Goal: Communication & Community: Answer question/provide support

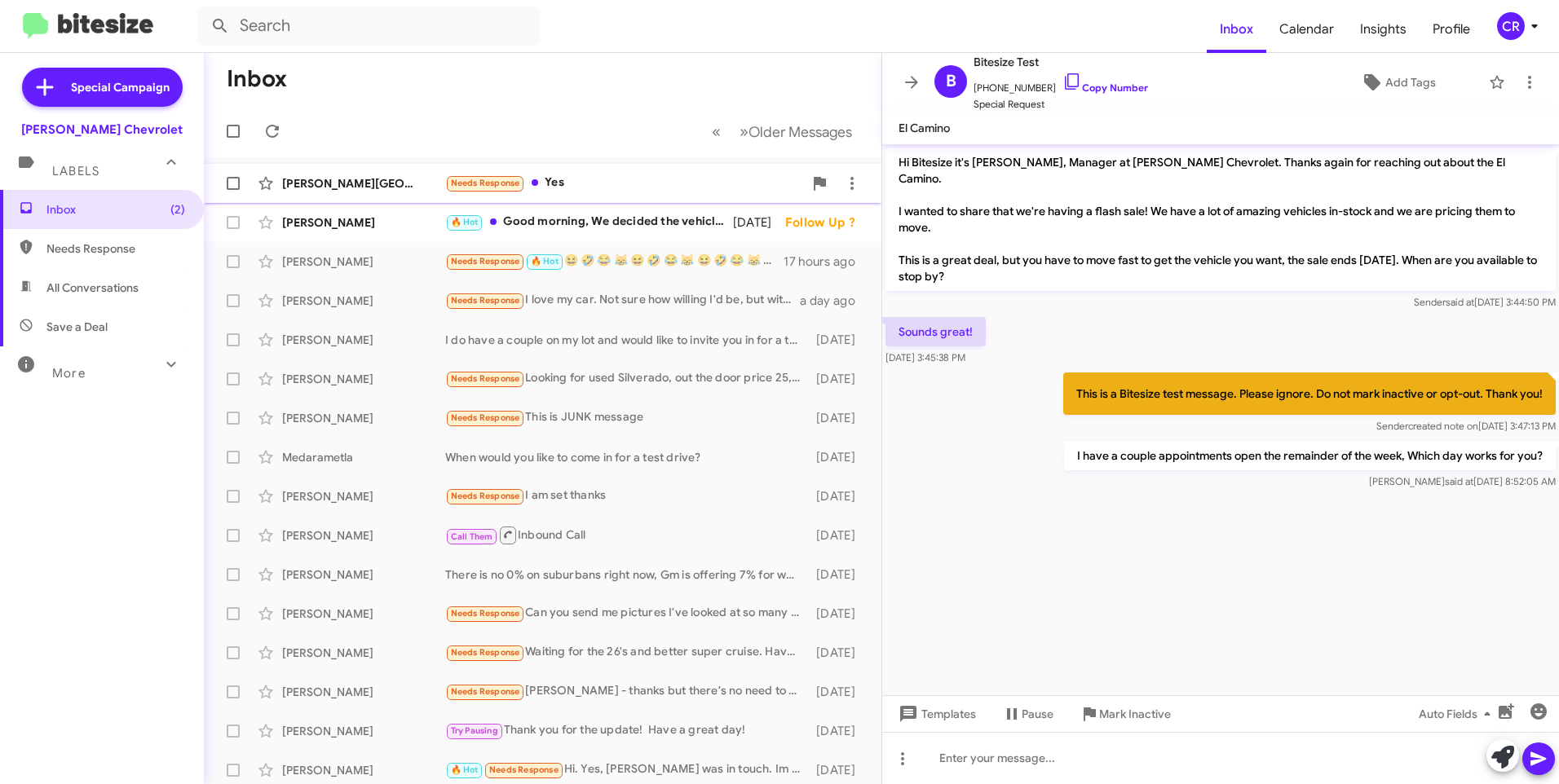
click at [606, 188] on div "Needs Response Yes" at bounding box center [623, 183] width 358 height 18
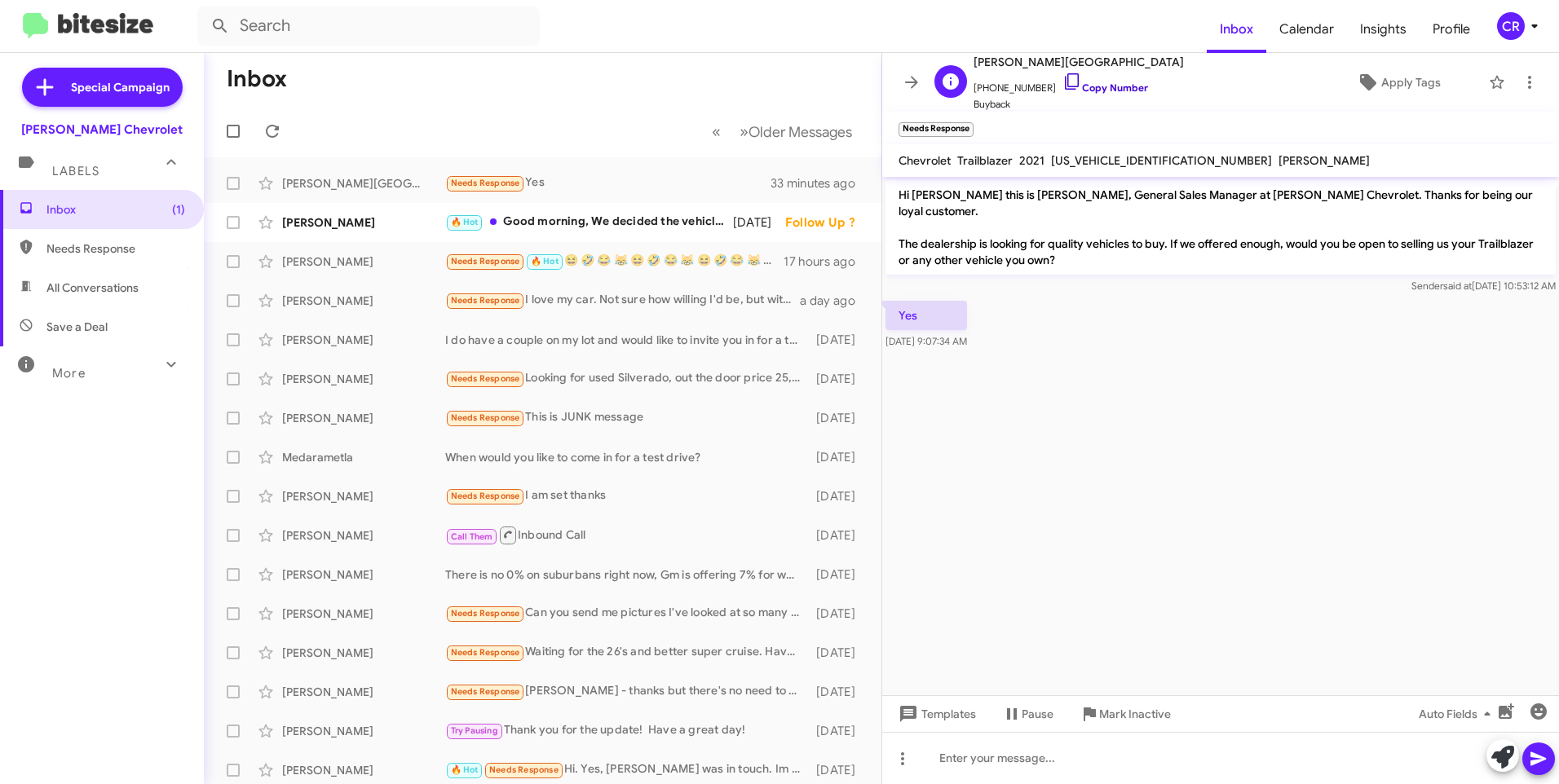
click at [1106, 89] on link "Copy Number" at bounding box center [1105, 87] width 85 height 12
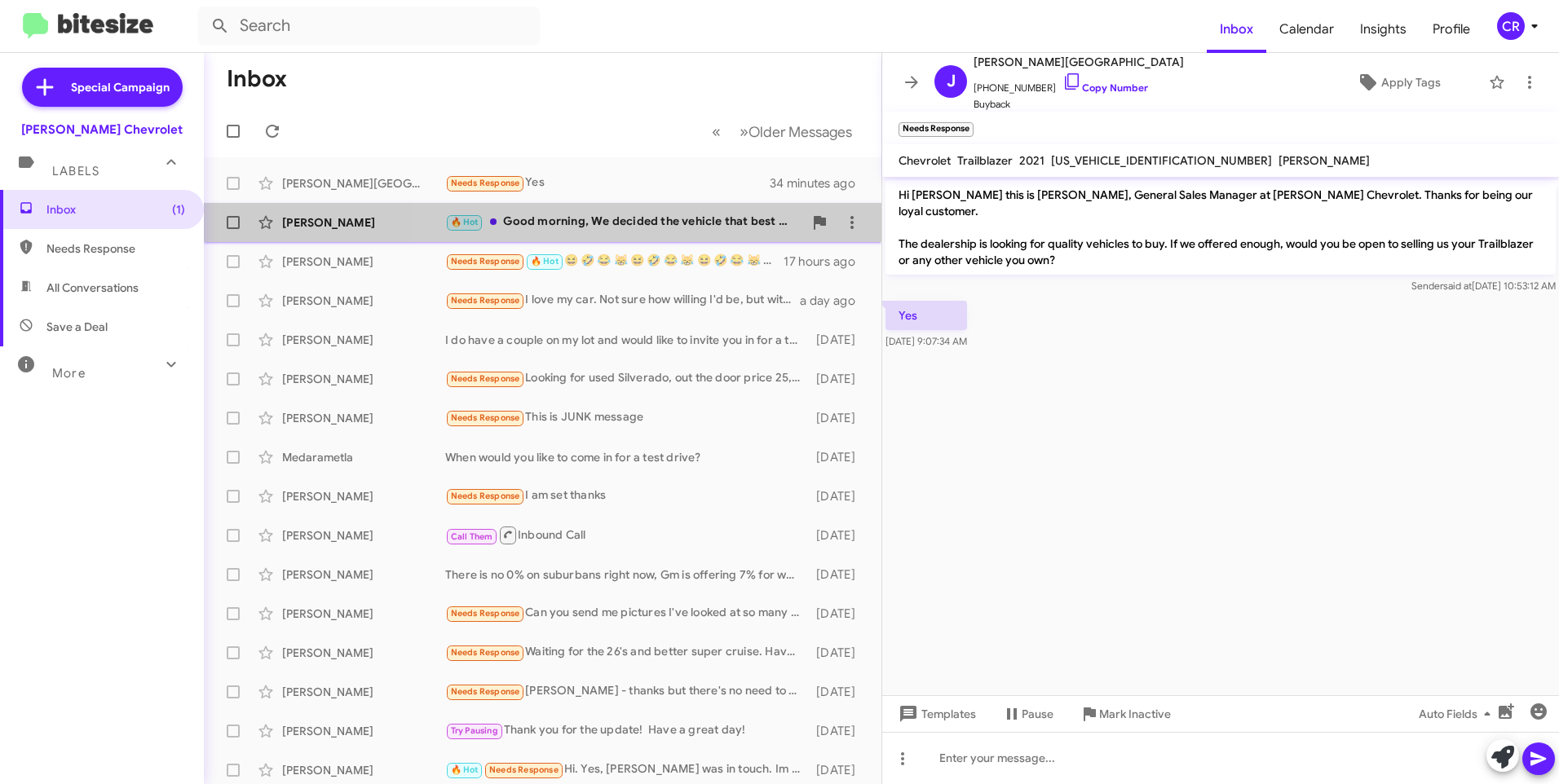
click at [689, 221] on div "🔥 Hot Good morning, We decided the vehicle that best met our needs & wants was …" at bounding box center [623, 222] width 358 height 18
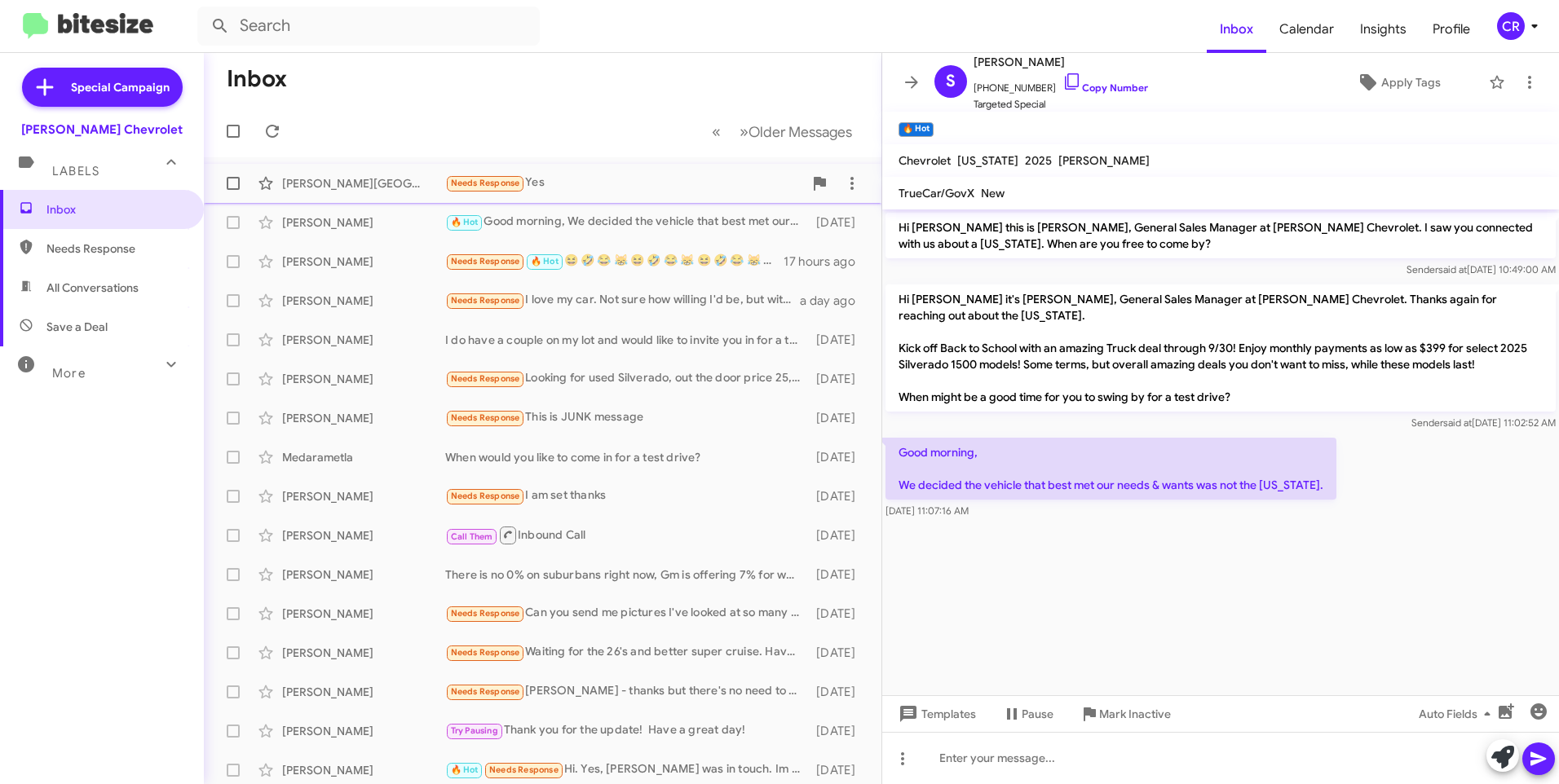
click at [536, 186] on div "Needs Response Yes" at bounding box center [623, 183] width 358 height 18
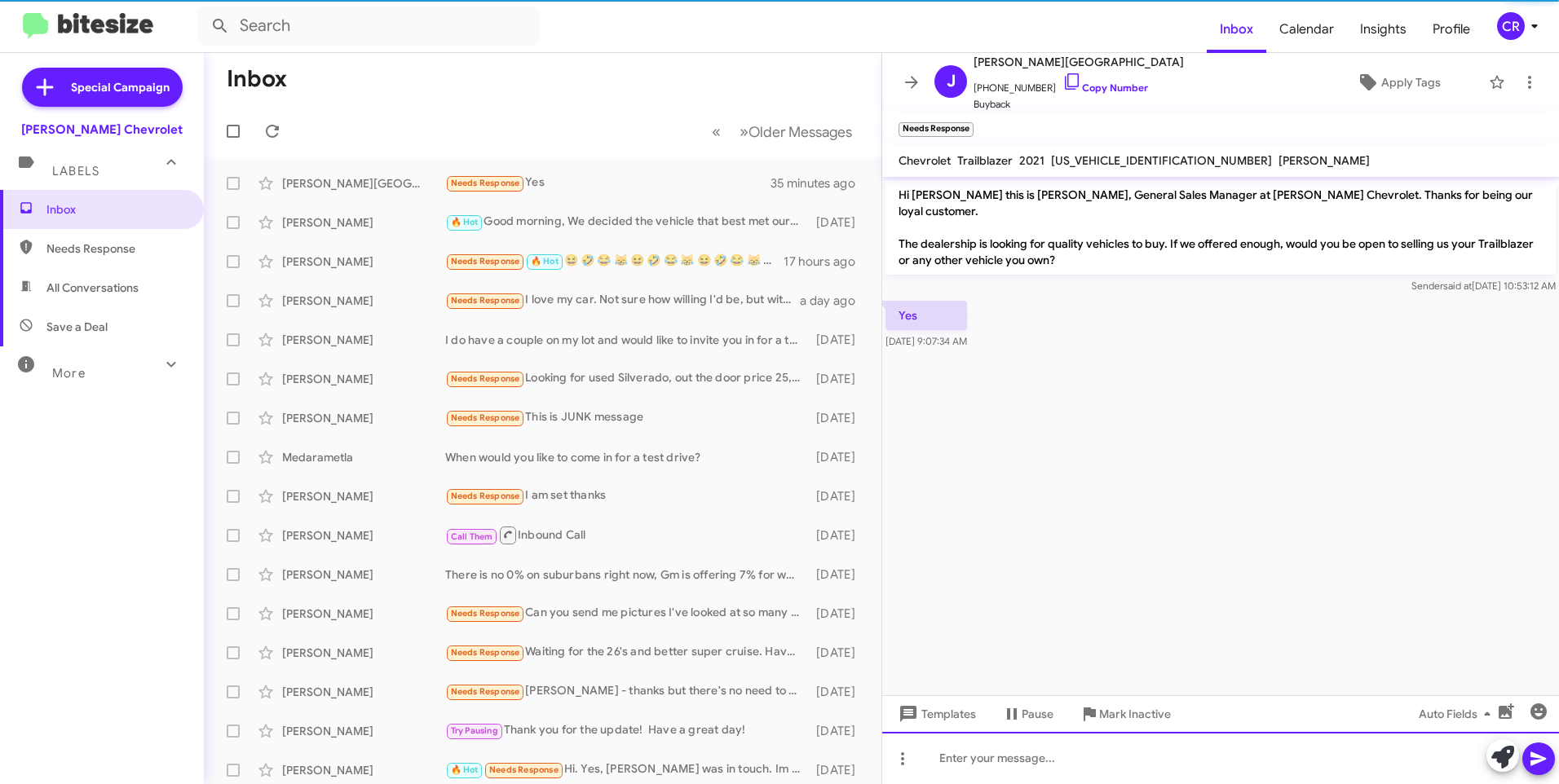
click at [1032, 757] on div at bounding box center [1221, 757] width 677 height 52
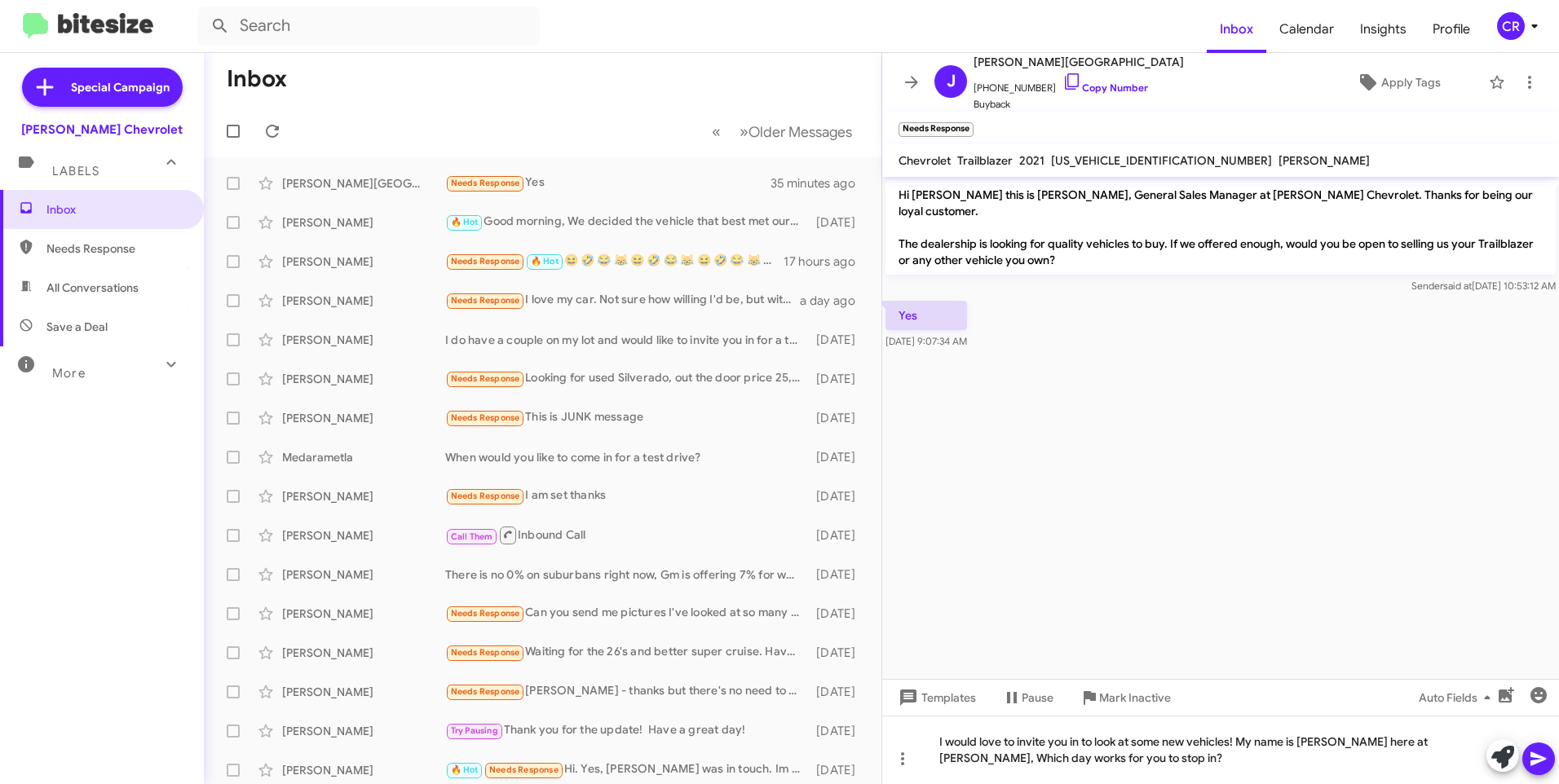
click at [1538, 756] on icon at bounding box center [1538, 759] width 16 height 14
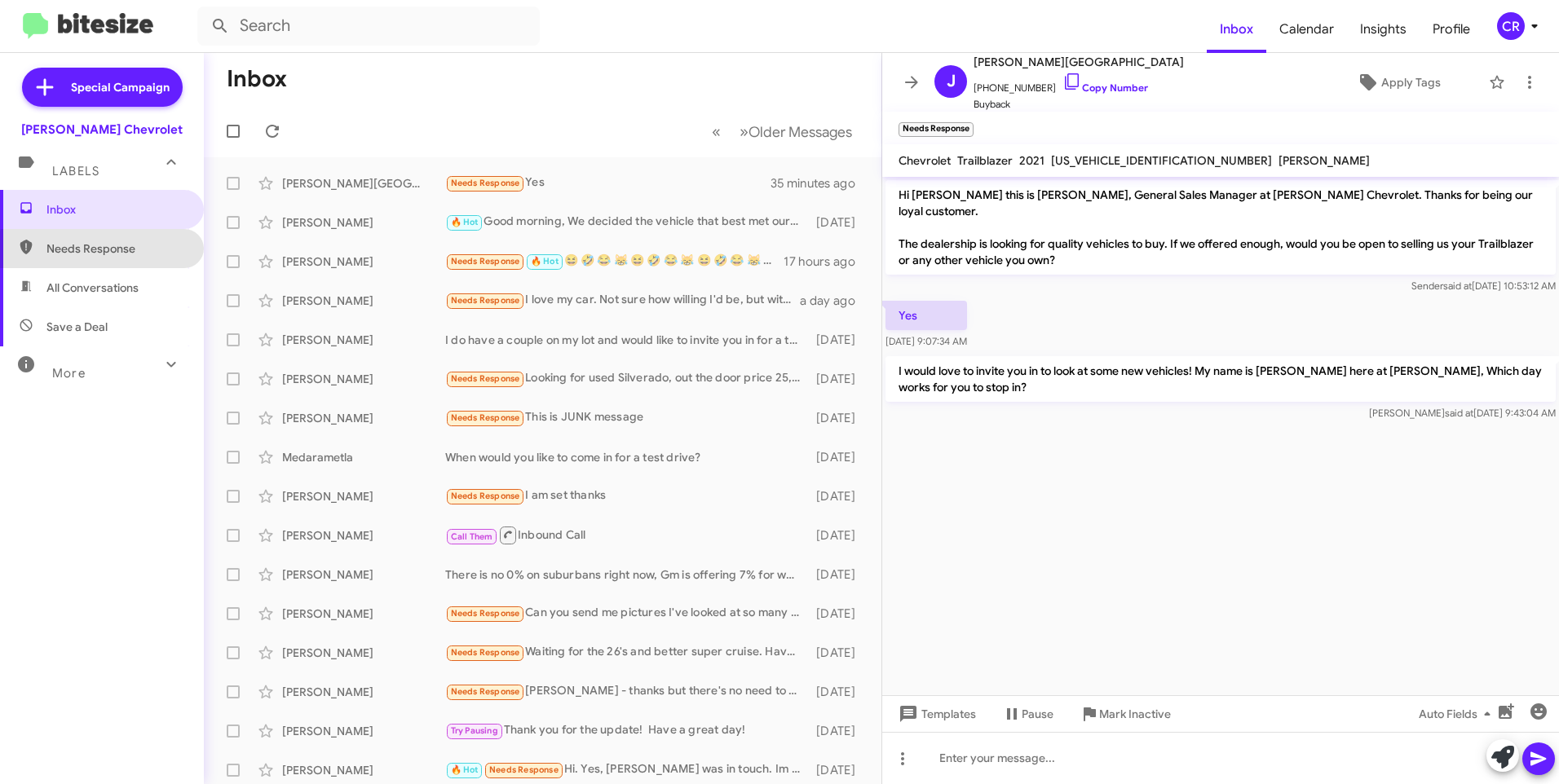
click at [110, 257] on span "Needs Response" at bounding box center [102, 248] width 204 height 40
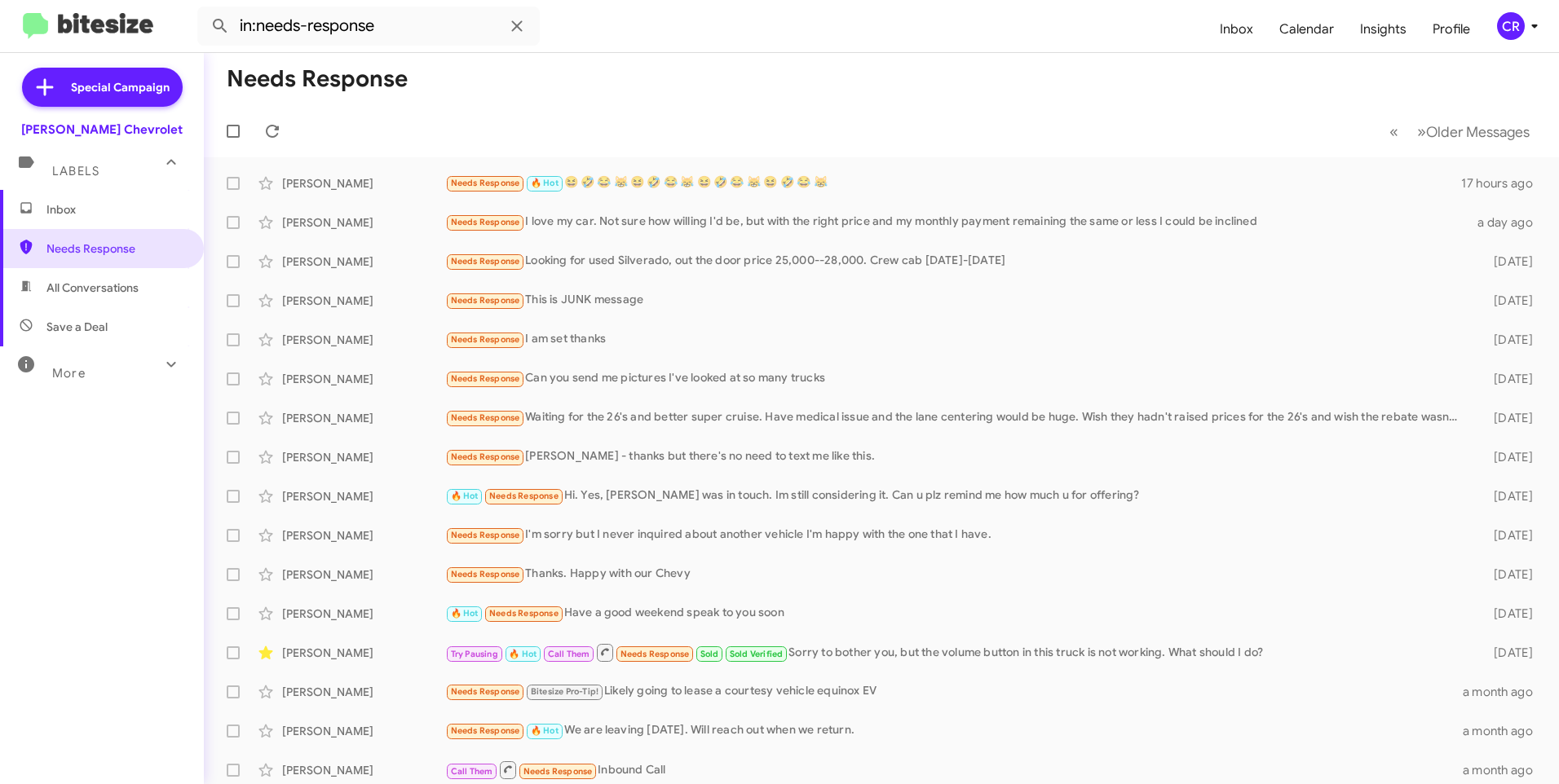
click at [77, 288] on span "All Conversations" at bounding box center [93, 288] width 92 height 17
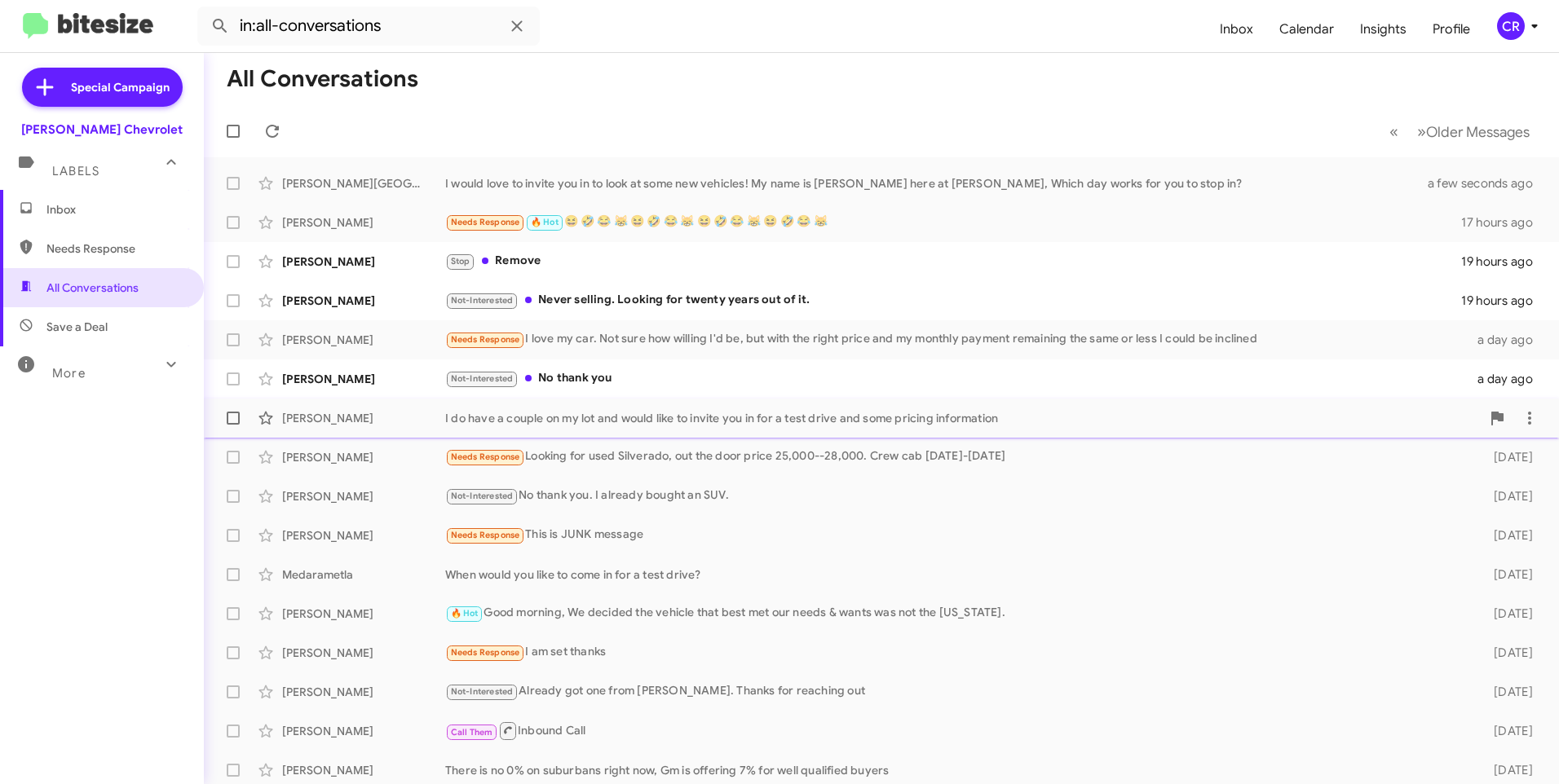
click at [563, 415] on div "I do have a couple on my lot and would like to invite you in for a test drive a…" at bounding box center [962, 418] width 1035 height 17
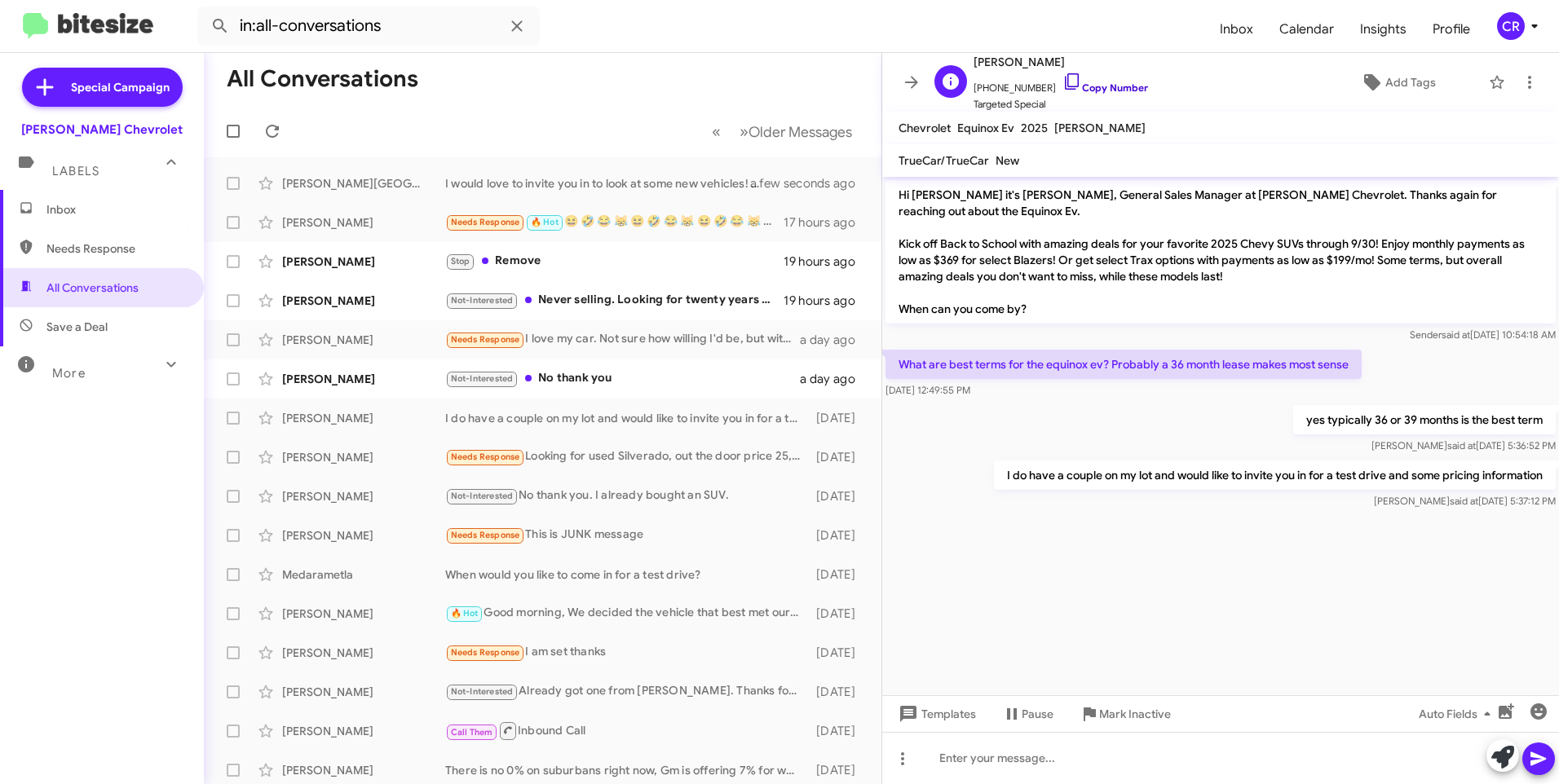
click at [1110, 87] on link "Copy Number" at bounding box center [1105, 87] width 85 height 12
click at [517, 579] on div "When would you like to come in for a test drive?" at bounding box center [623, 574] width 358 height 17
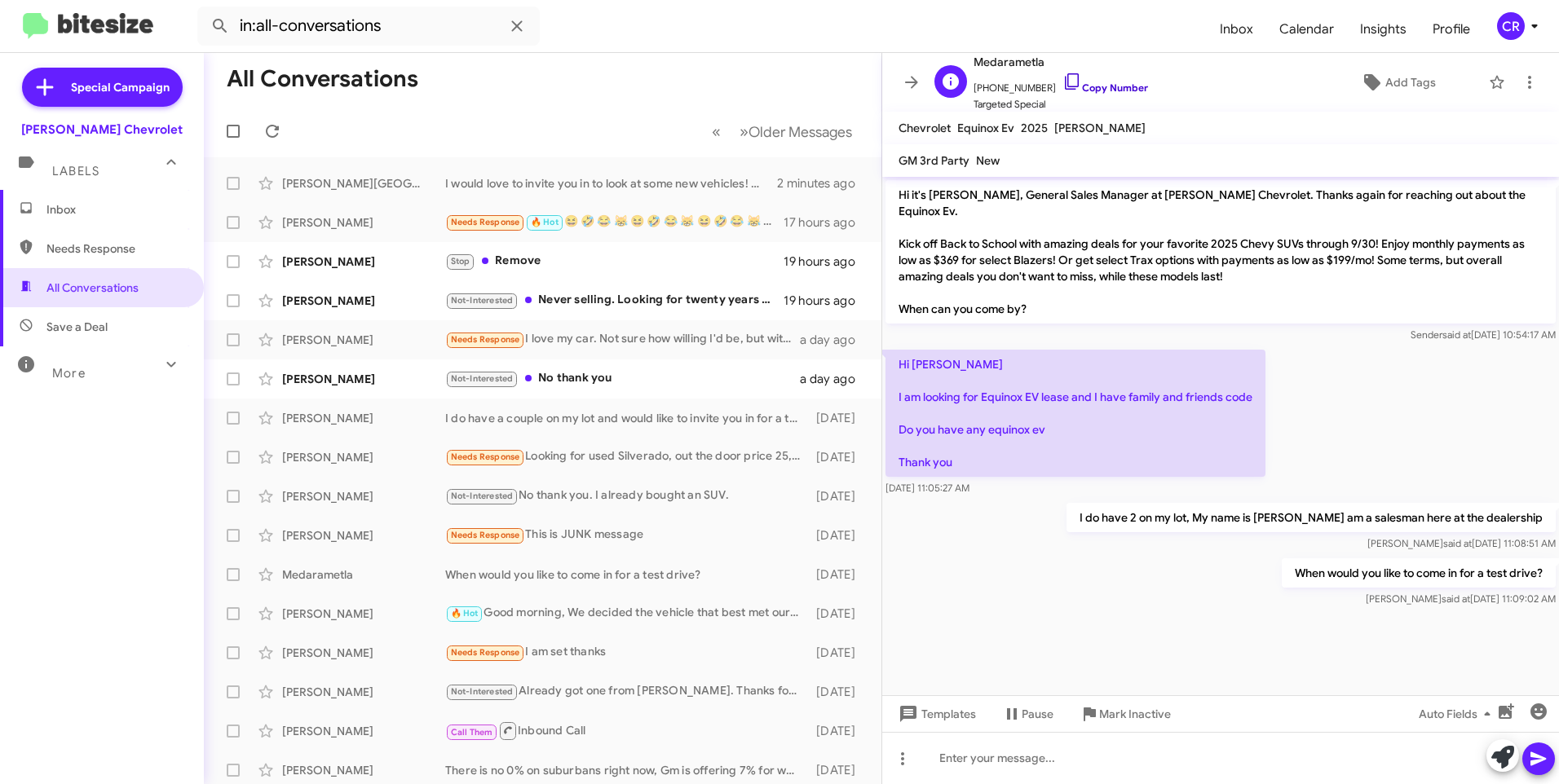
click at [1081, 90] on link "Copy Number" at bounding box center [1105, 87] width 85 height 12
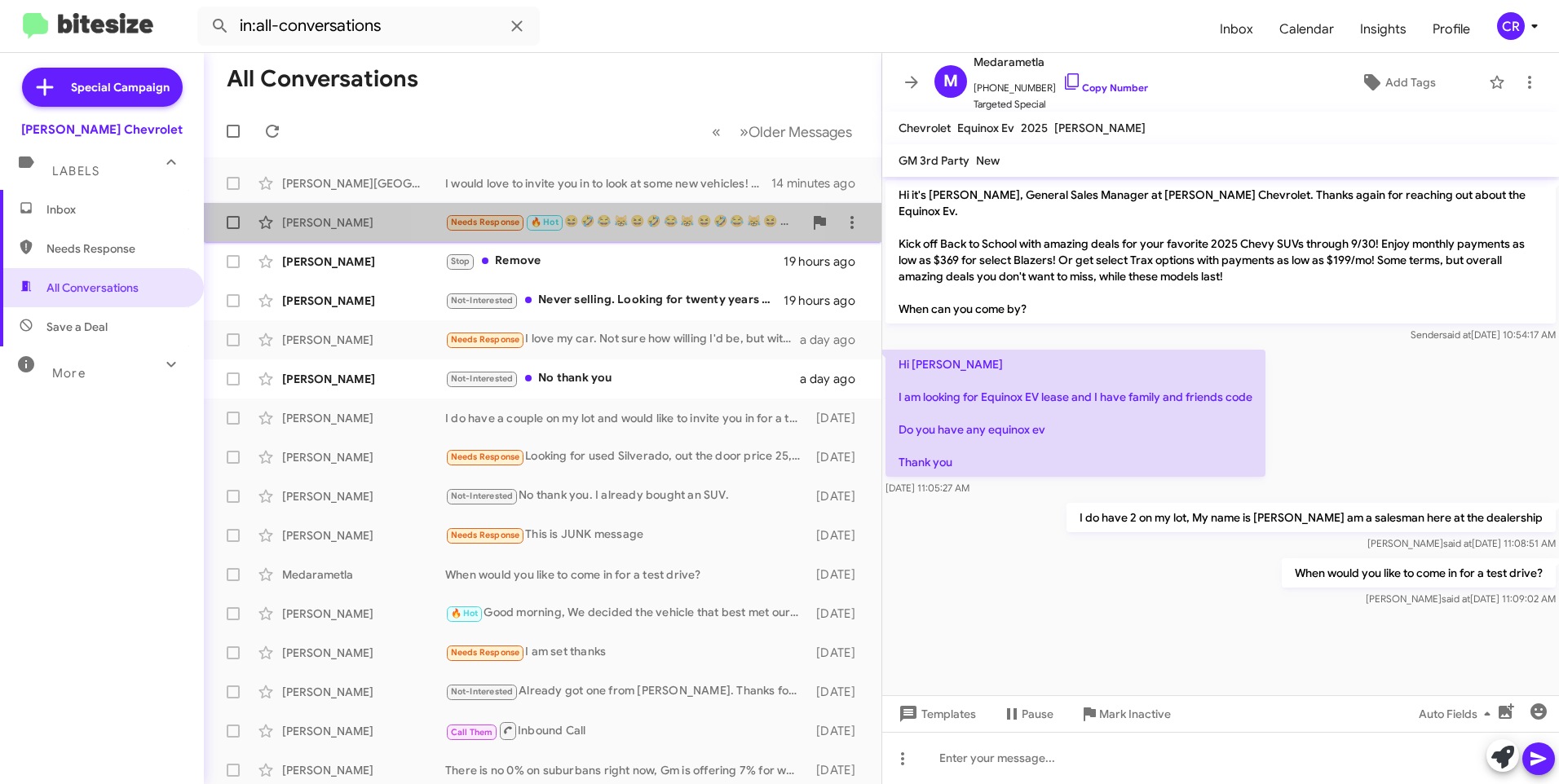
click at [618, 217] on div "Needs Response 🔥 Hot 😆 🤣 😂 😹 😆 🤣 😂 😹 😆 🤣 😂 😹 😆 🤣 😂 😹" at bounding box center [623, 222] width 358 height 18
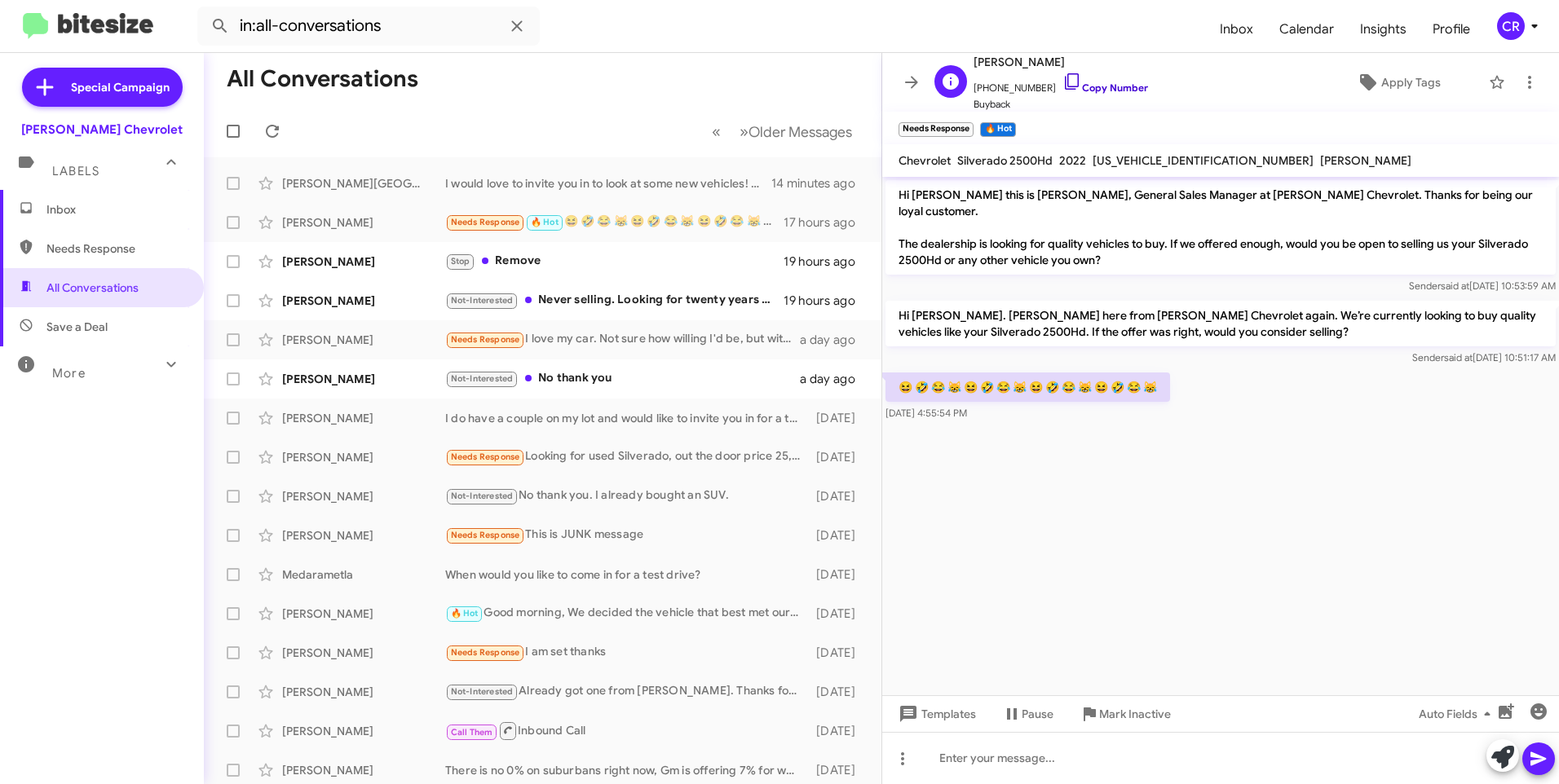
click at [1084, 86] on link "Copy Number" at bounding box center [1105, 87] width 85 height 12
click at [599, 302] on div "Not-Interested Never selling. Looking for twenty years out of it." at bounding box center [623, 301] width 358 height 18
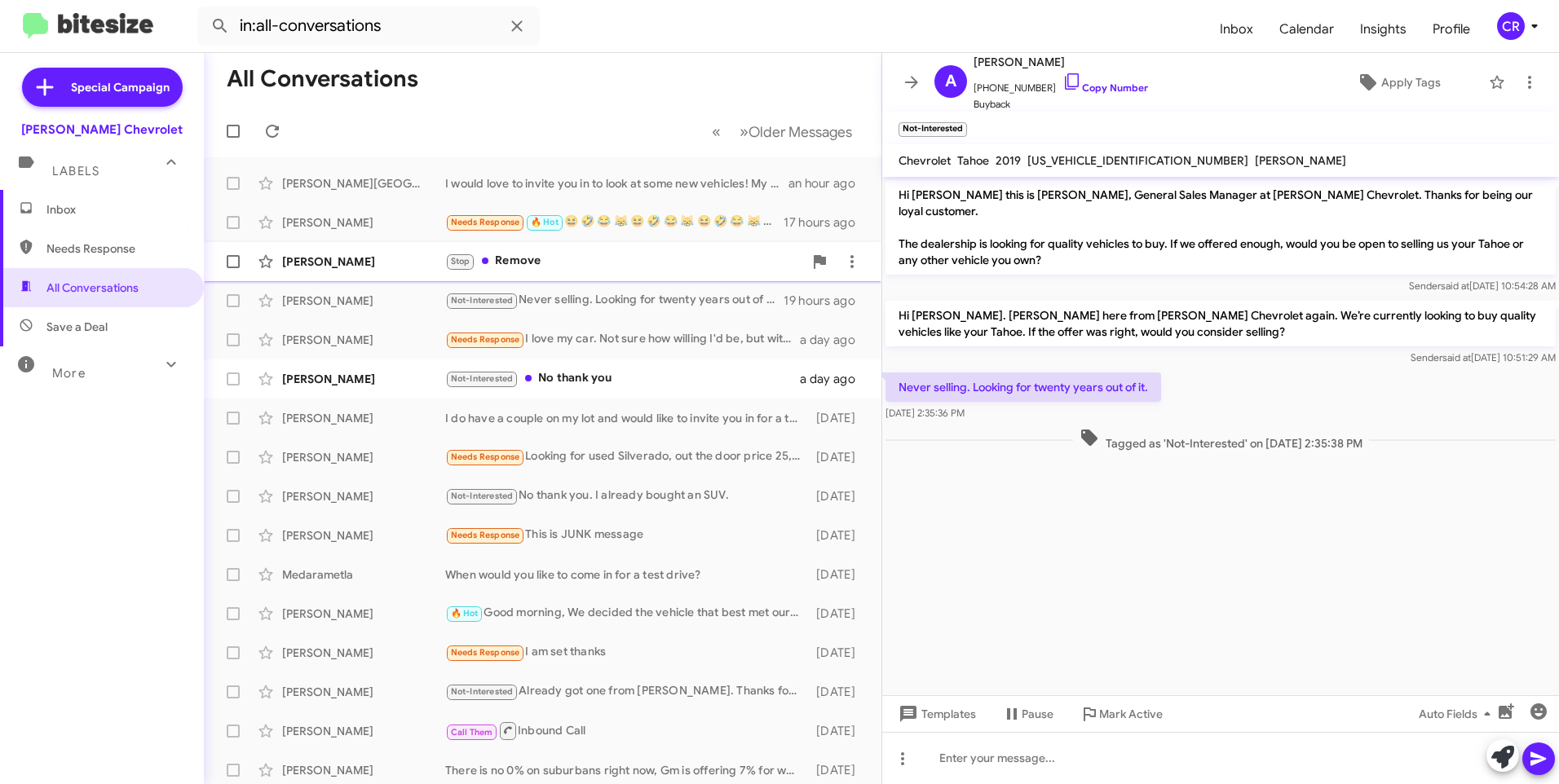
click at [611, 263] on div "Stop Remove" at bounding box center [623, 261] width 358 height 18
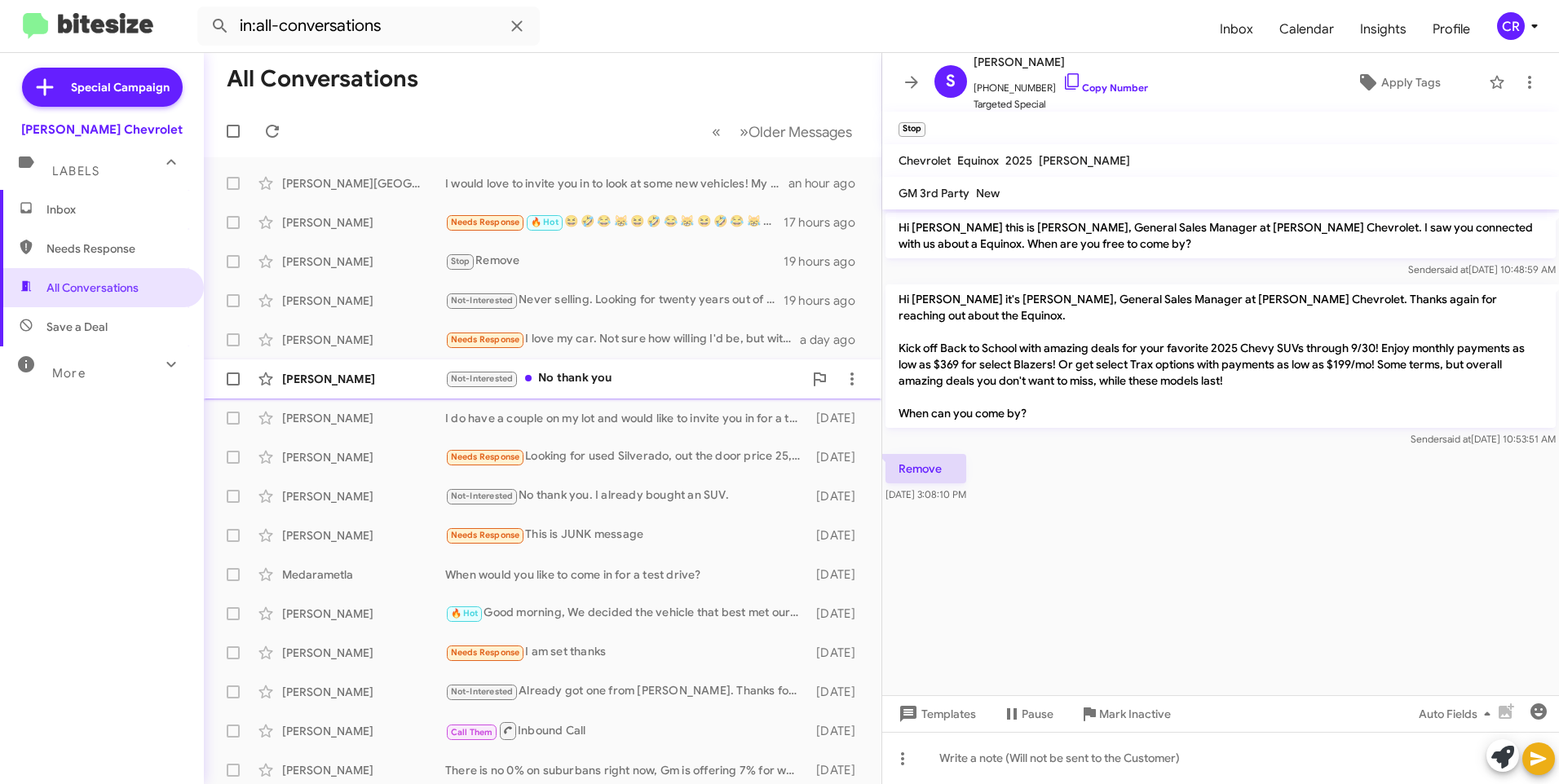
click at [606, 382] on div "Not-Interested No thank you" at bounding box center [623, 379] width 358 height 18
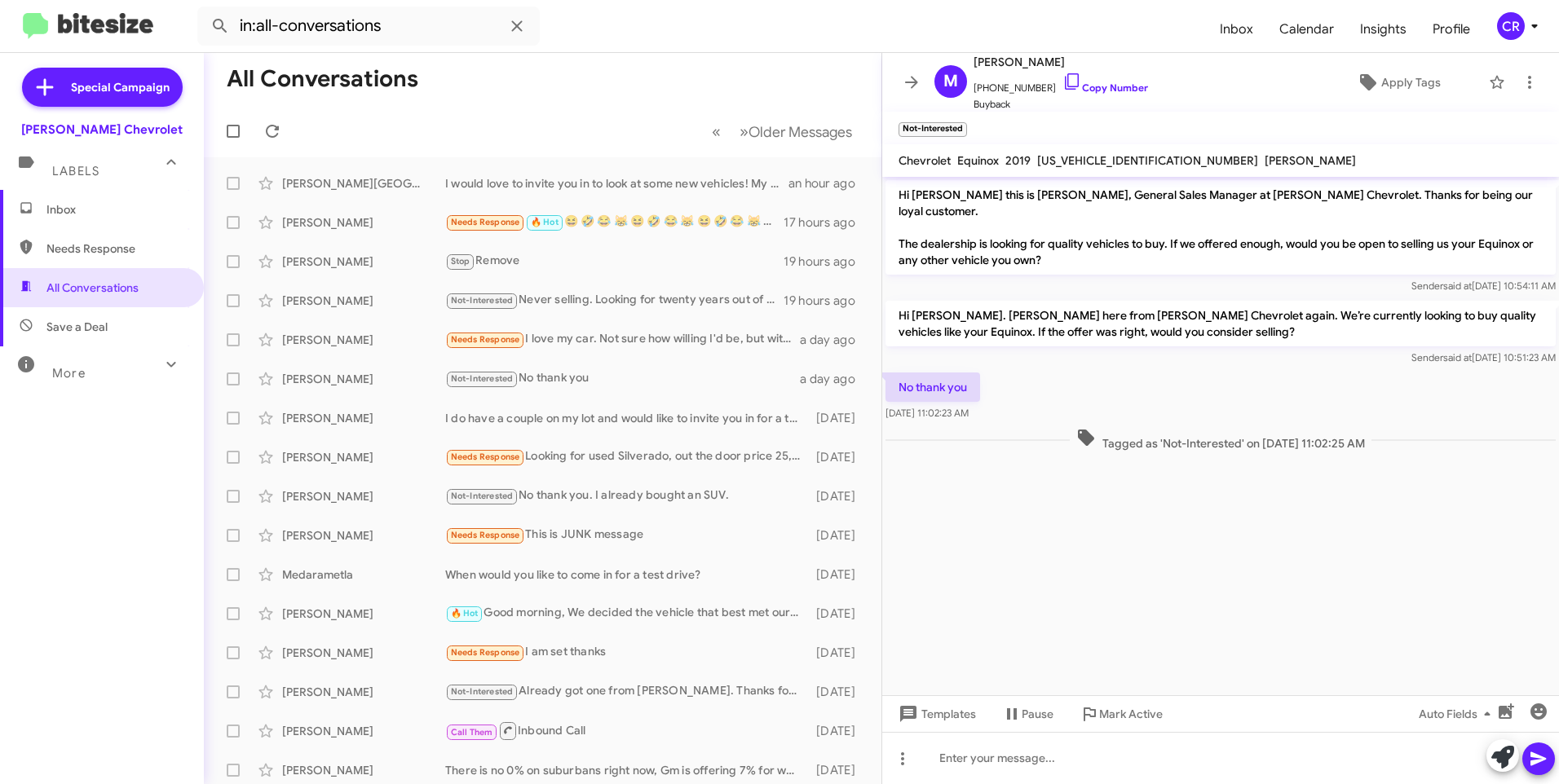
click at [97, 243] on span "Needs Response" at bounding box center [116, 249] width 139 height 17
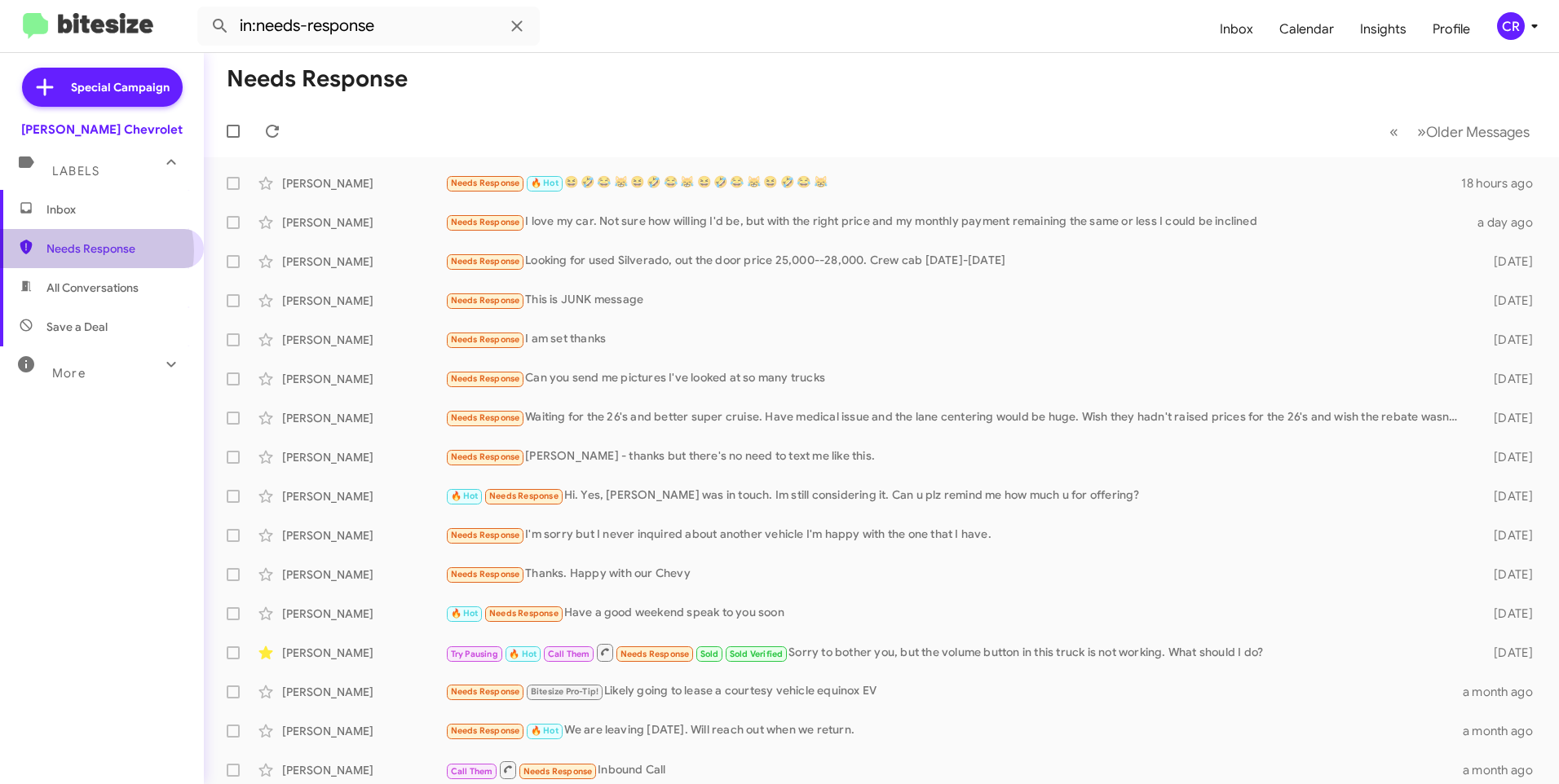
click at [94, 251] on span "Needs Response" at bounding box center [116, 249] width 139 height 17
click at [88, 282] on span "All Conversations" at bounding box center [93, 288] width 92 height 17
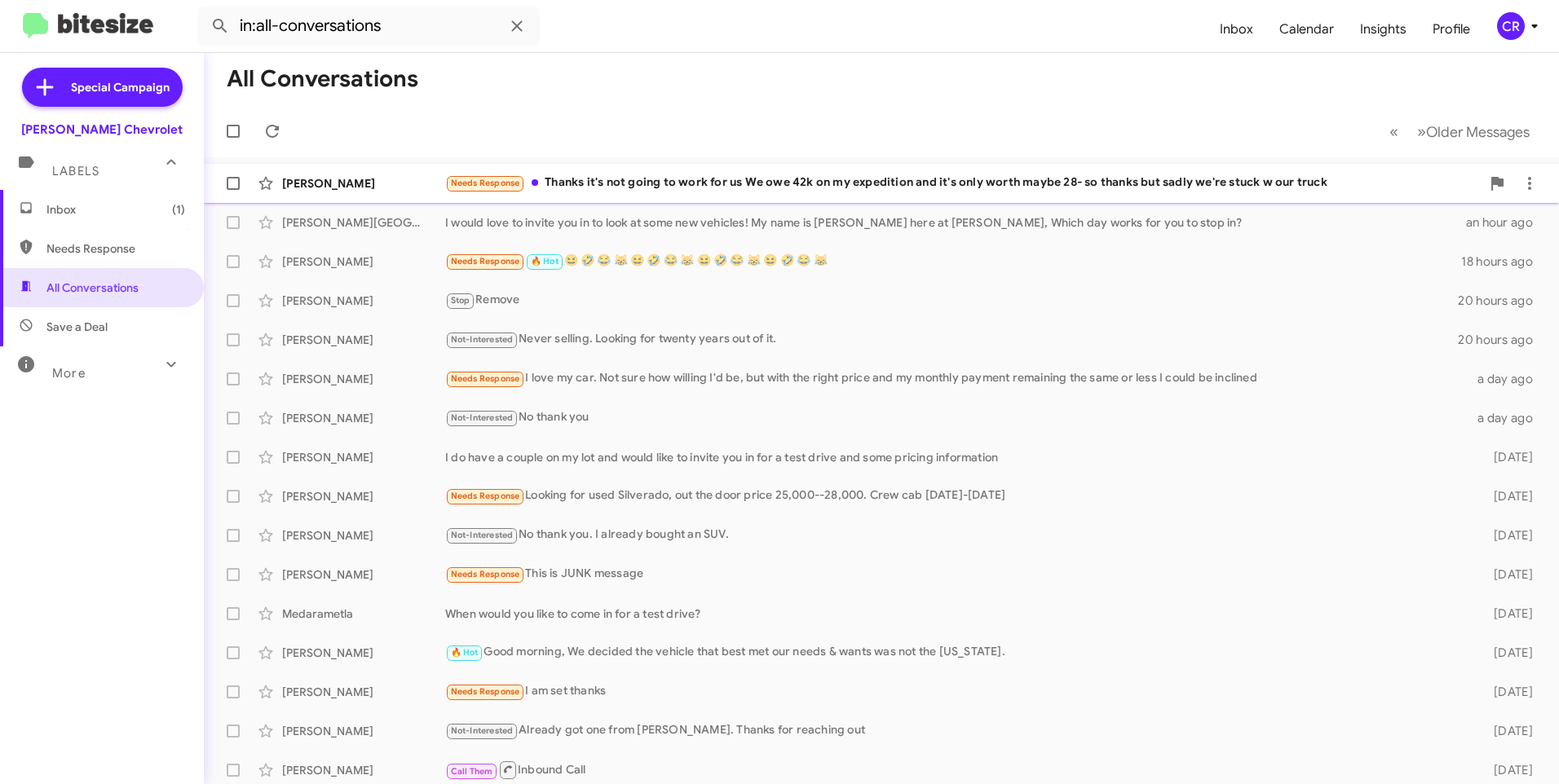
click at [701, 178] on div "Needs Response Thanks it's not going to work for us We owe 42k on my expedition…" at bounding box center [962, 183] width 1035 height 18
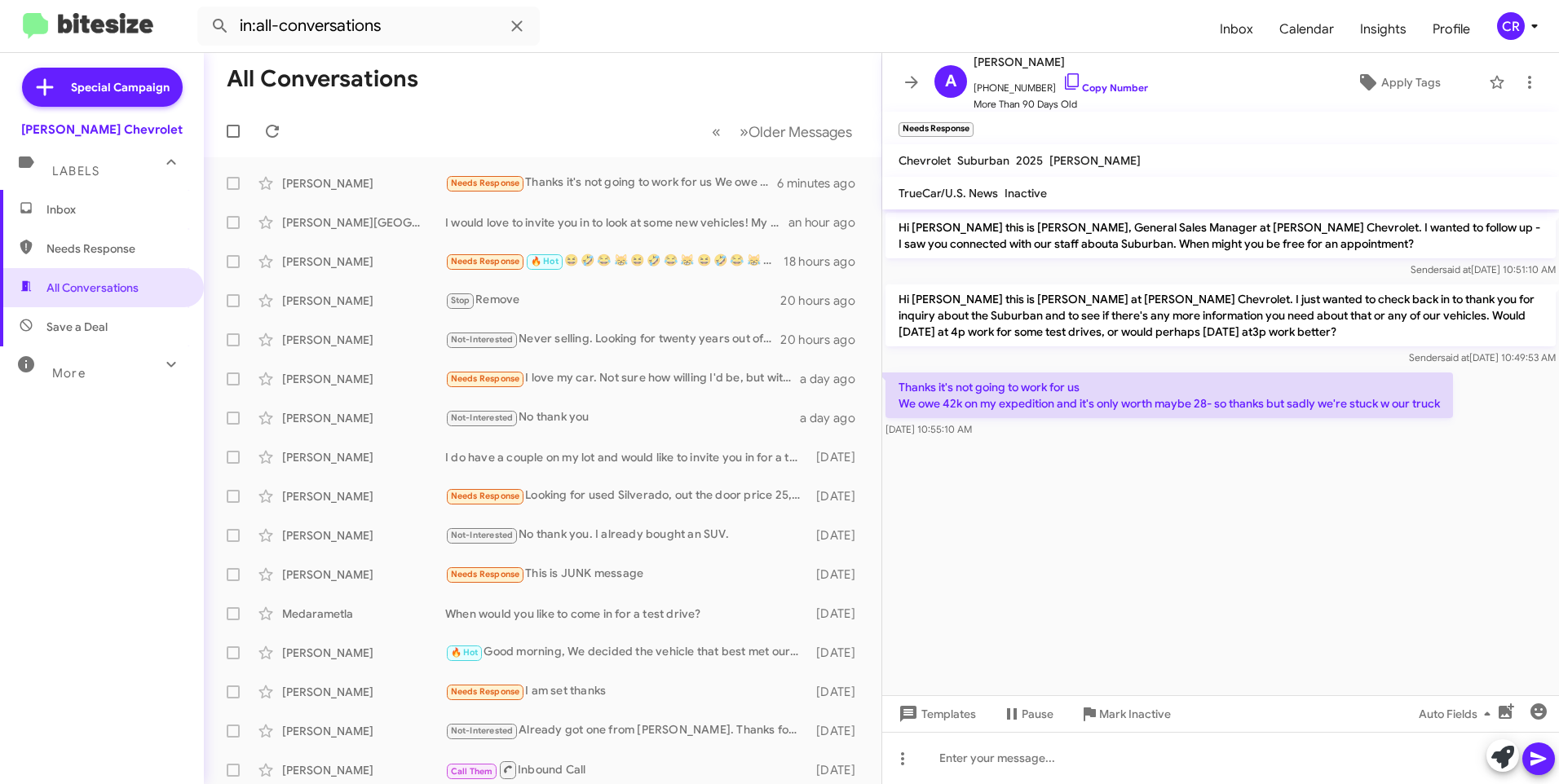
drag, startPoint x: 119, startPoint y: 254, endPoint x: 97, endPoint y: 260, distance: 22.8
click at [118, 254] on span "Needs Response" at bounding box center [116, 249] width 139 height 17
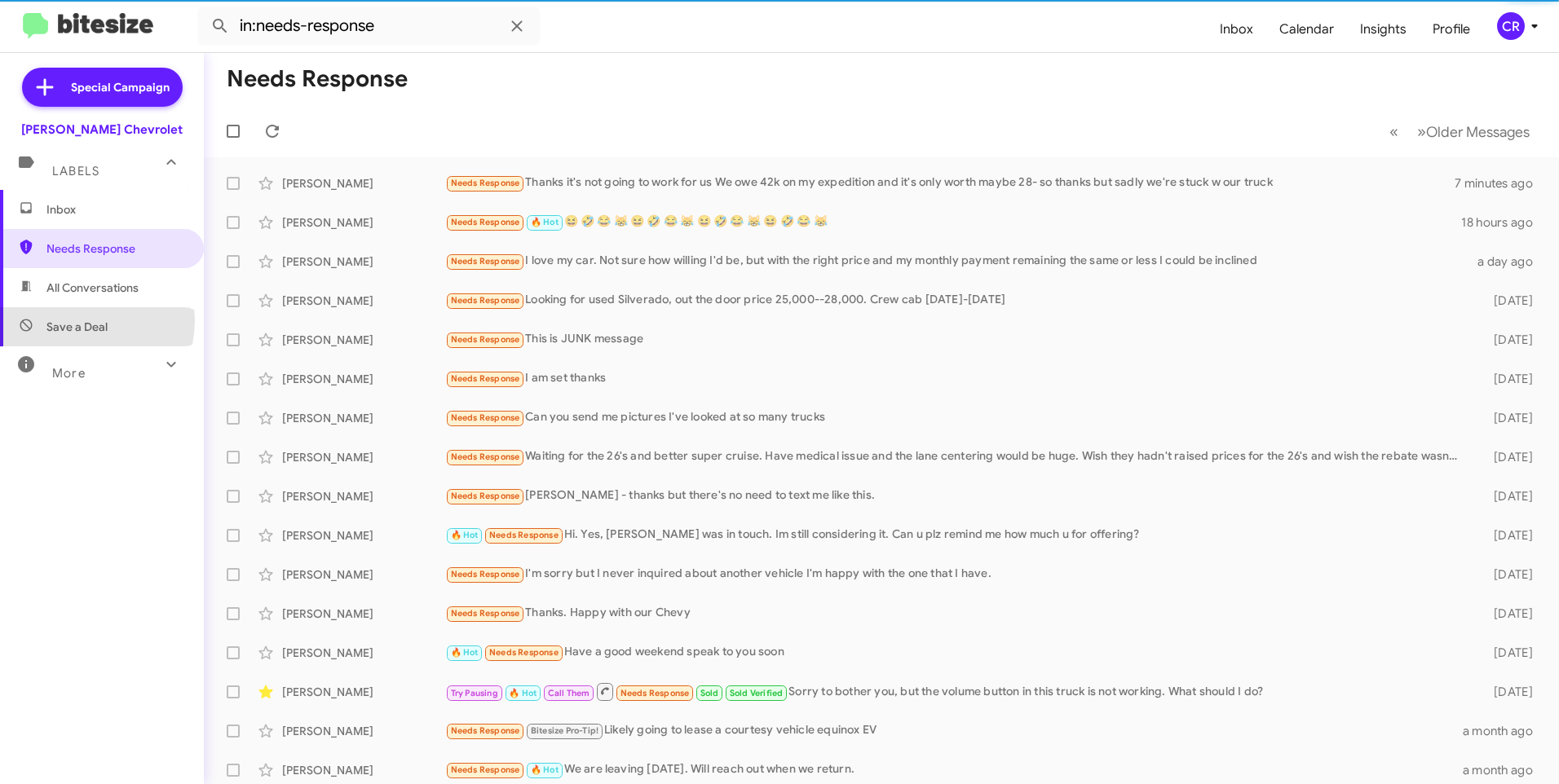
click at [80, 321] on span "Save a Deal" at bounding box center [77, 327] width 62 height 17
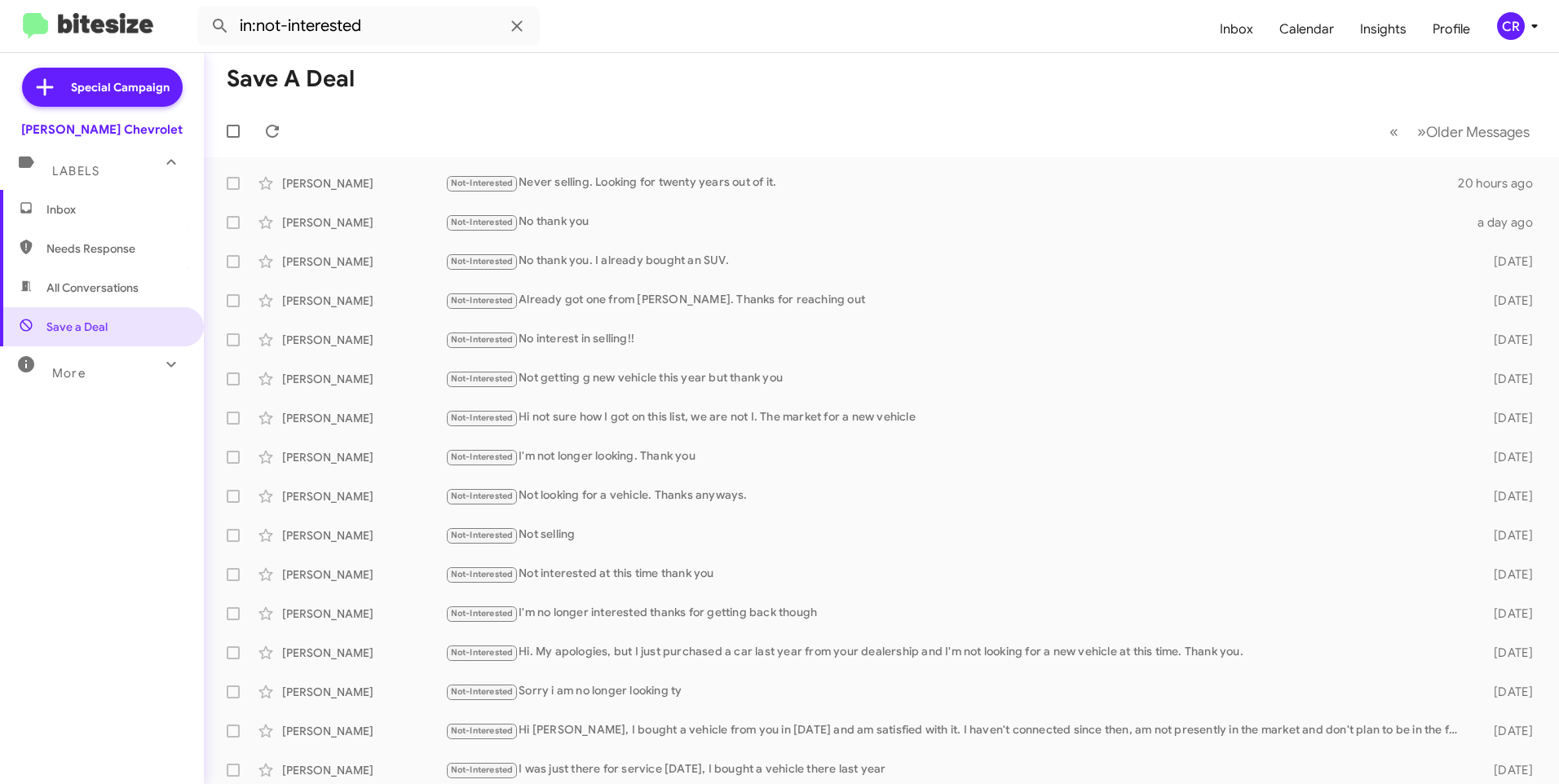
click at [87, 285] on span "All Conversations" at bounding box center [93, 288] width 92 height 17
type input "in:all-conversations"
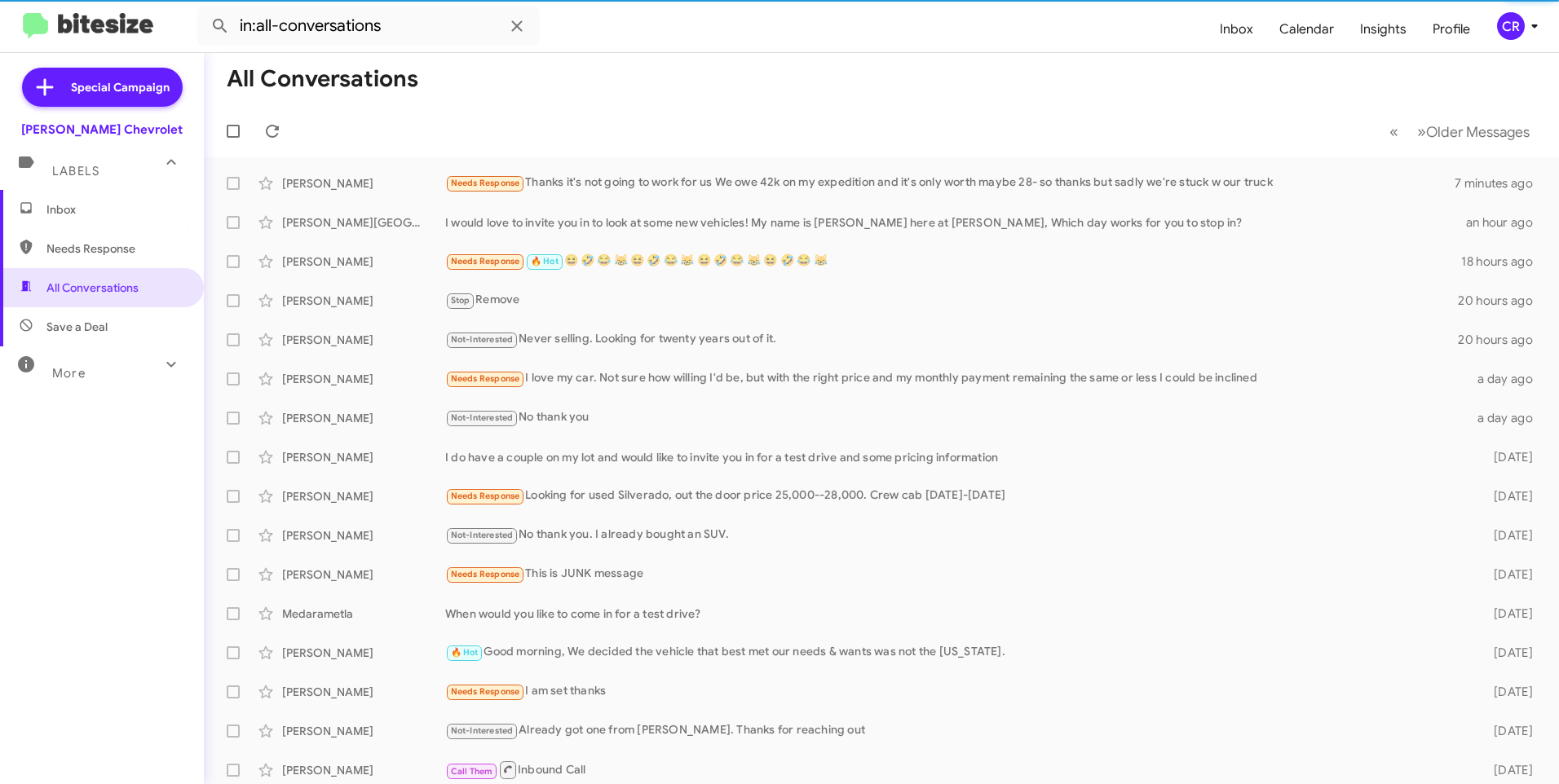
click at [91, 219] on span "Inbox" at bounding box center [102, 210] width 204 height 40
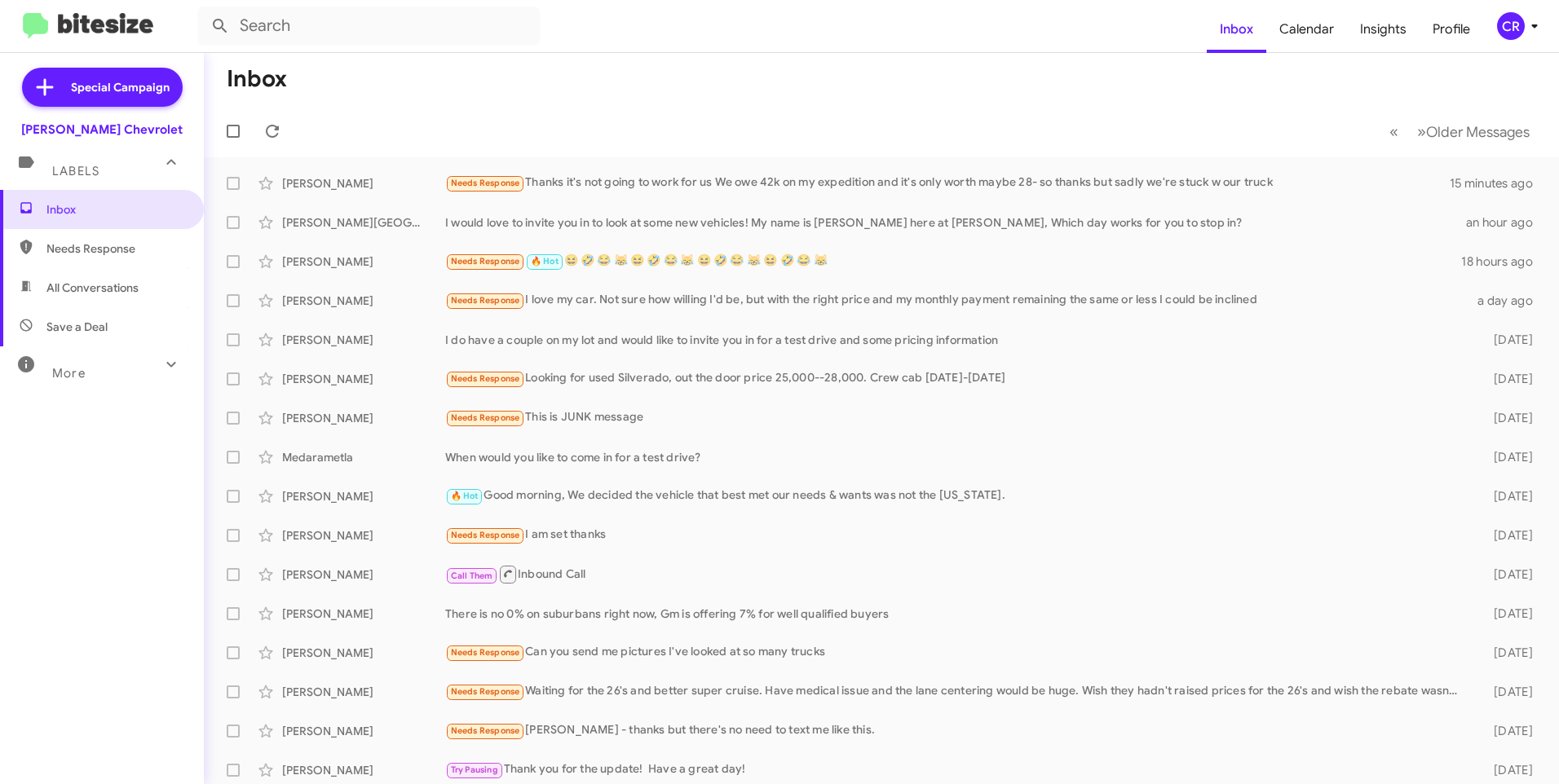
click at [124, 250] on span "Needs Response" at bounding box center [116, 249] width 139 height 17
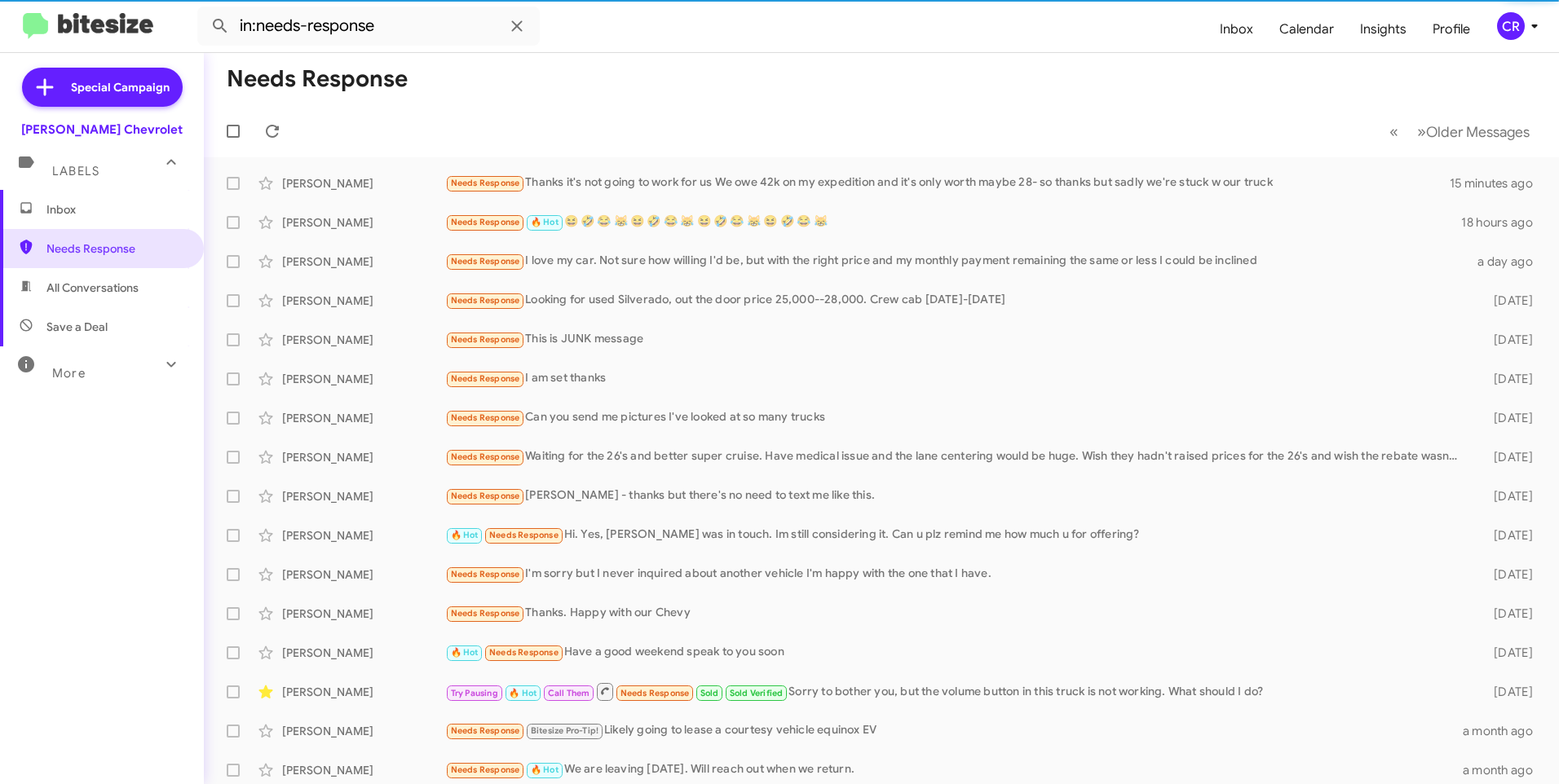
click at [75, 281] on span "All Conversations" at bounding box center [93, 288] width 92 height 17
type input "in:all-conversations"
